Goal: Information Seeking & Learning: Learn about a topic

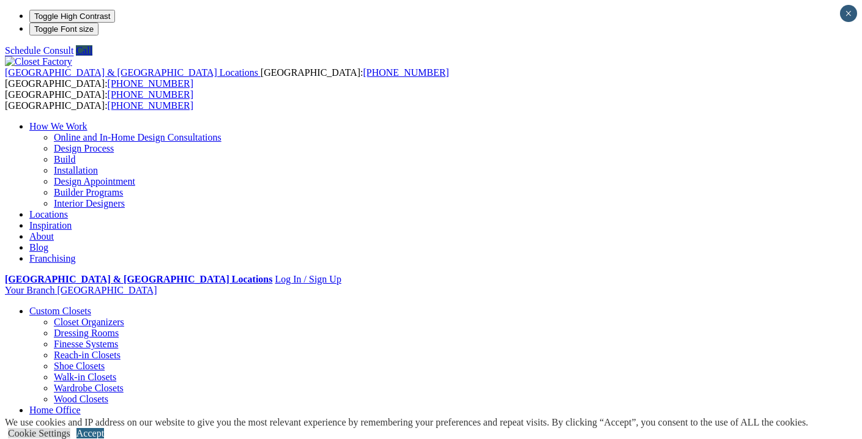
scroll to position [133, 0]
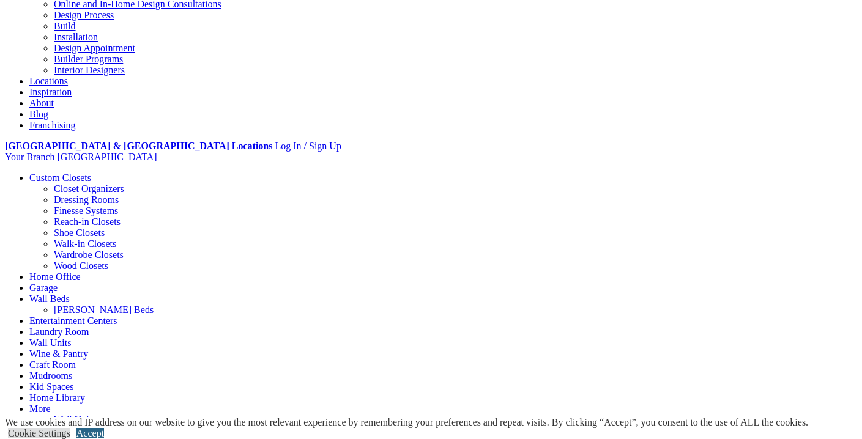
click at [104, 428] on link "Accept" at bounding box center [90, 433] width 28 height 10
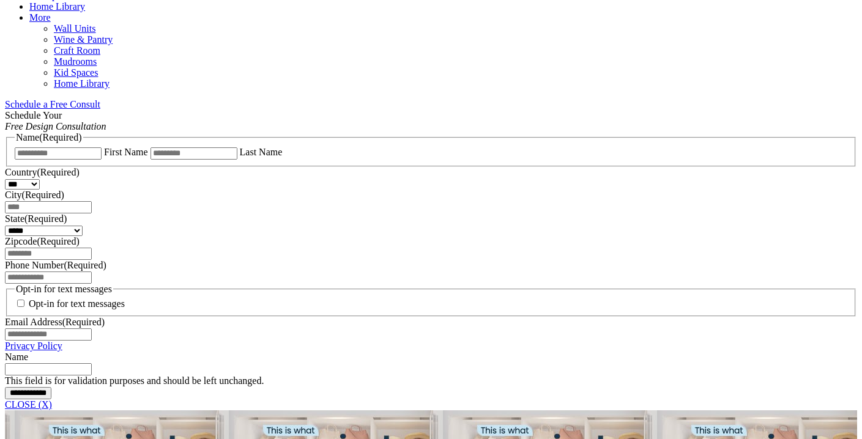
scroll to position [526, 0]
click at [52, 398] on link "CLOSE (X)" at bounding box center [28, 403] width 47 height 10
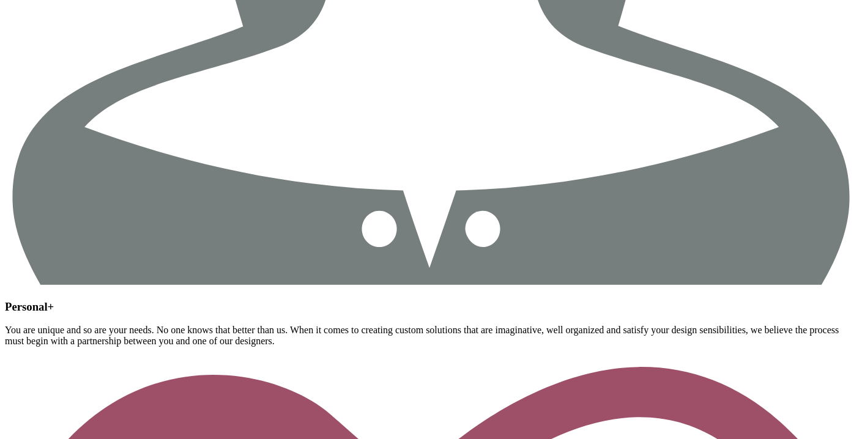
scroll to position [2193, 0]
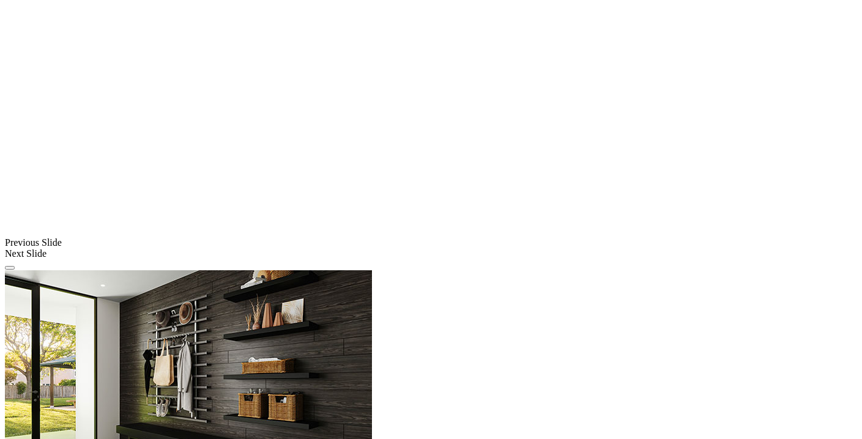
scroll to position [973, 0]
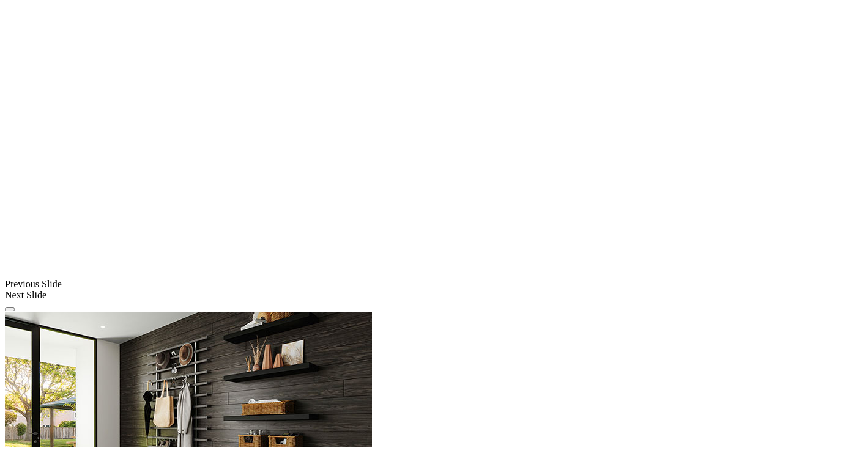
scroll to position [918, 0]
